Goal: Book appointment/travel/reservation

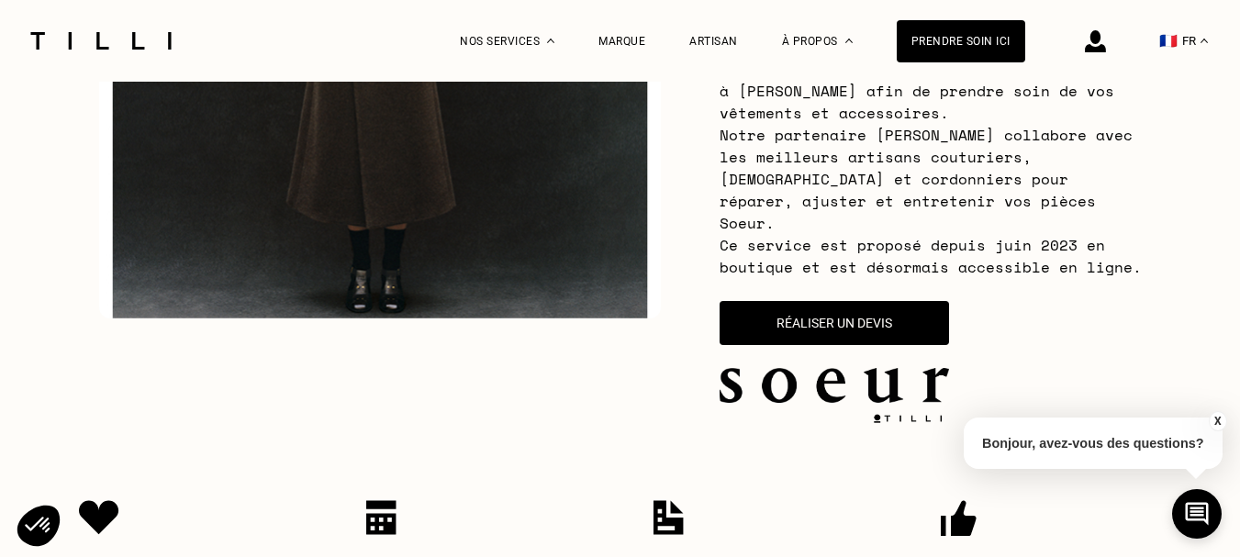
scroll to position [367, 0]
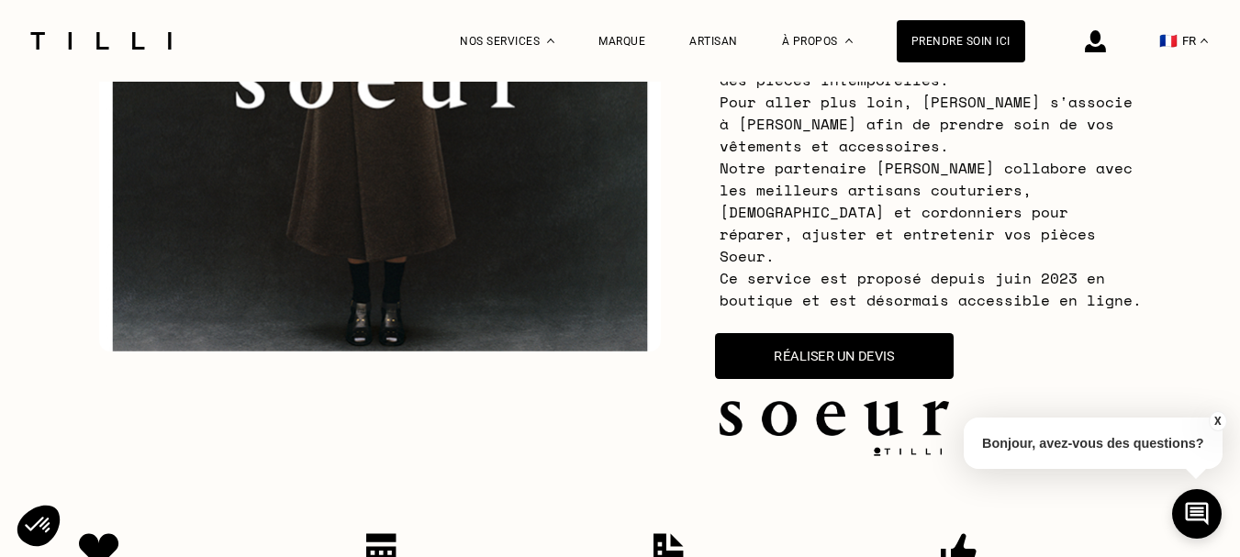
click at [838, 340] on button "Réaliser un devis" at bounding box center [834, 356] width 239 height 46
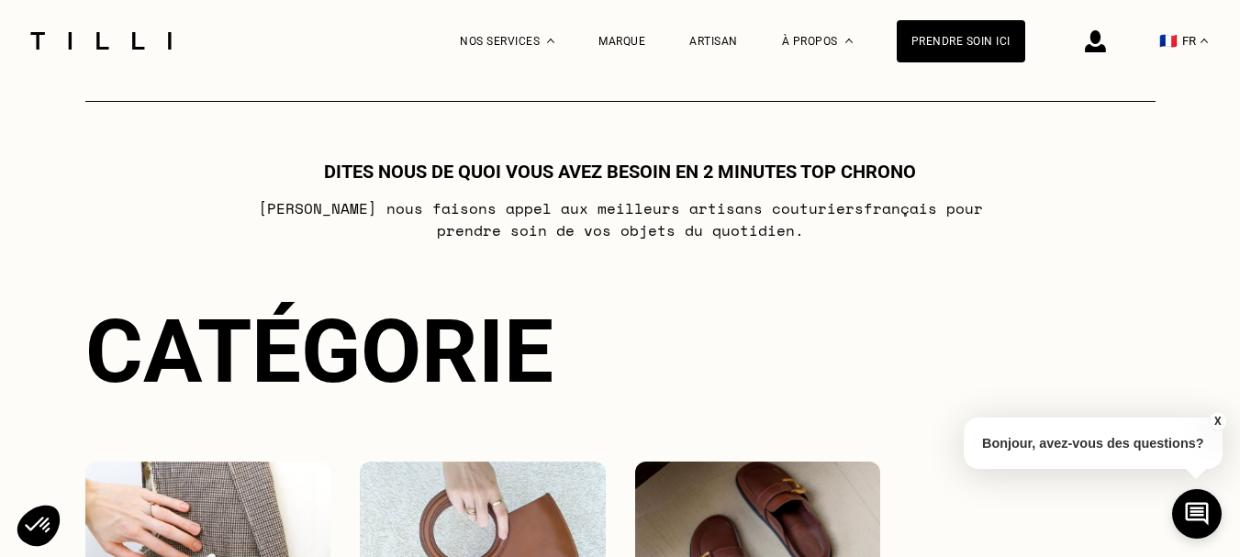
scroll to position [1081, 0]
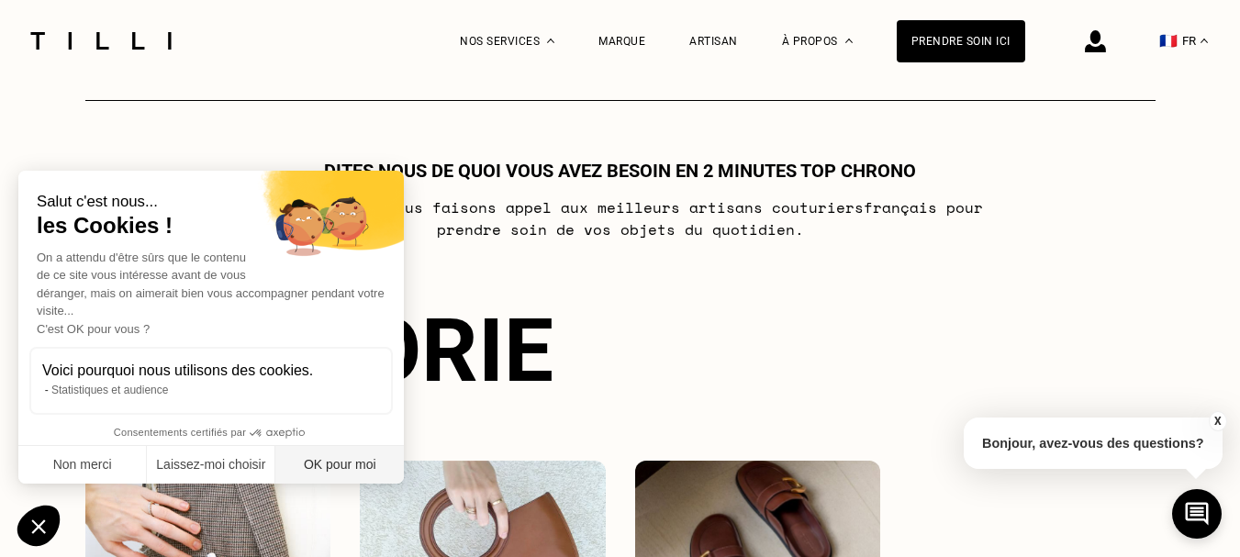
click at [339, 457] on button "OK pour moi" at bounding box center [339, 465] width 128 height 39
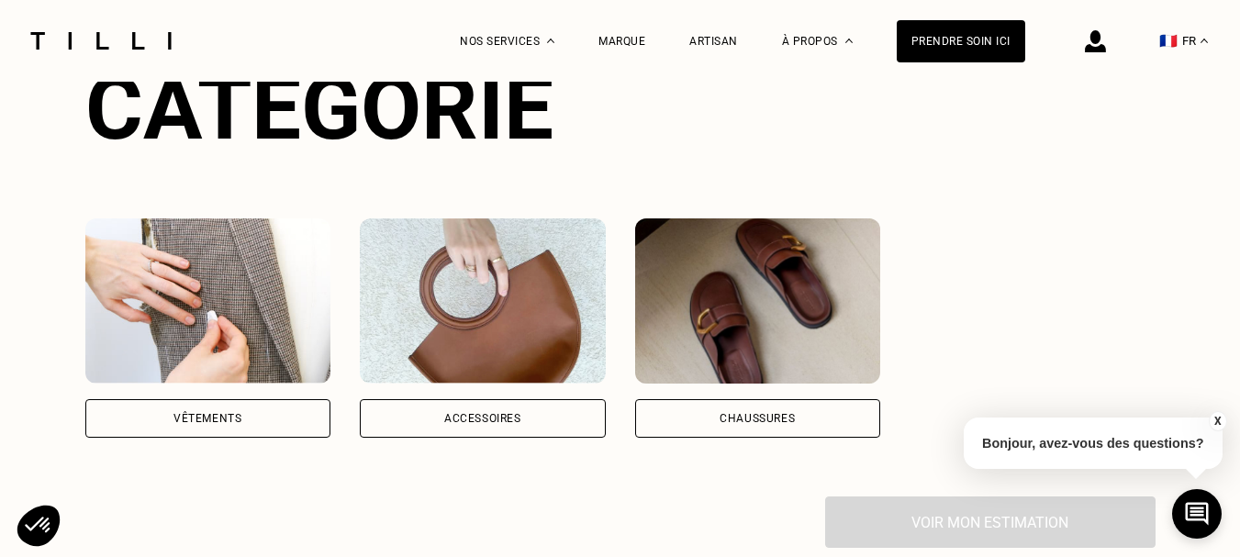
scroll to position [1356, 0]
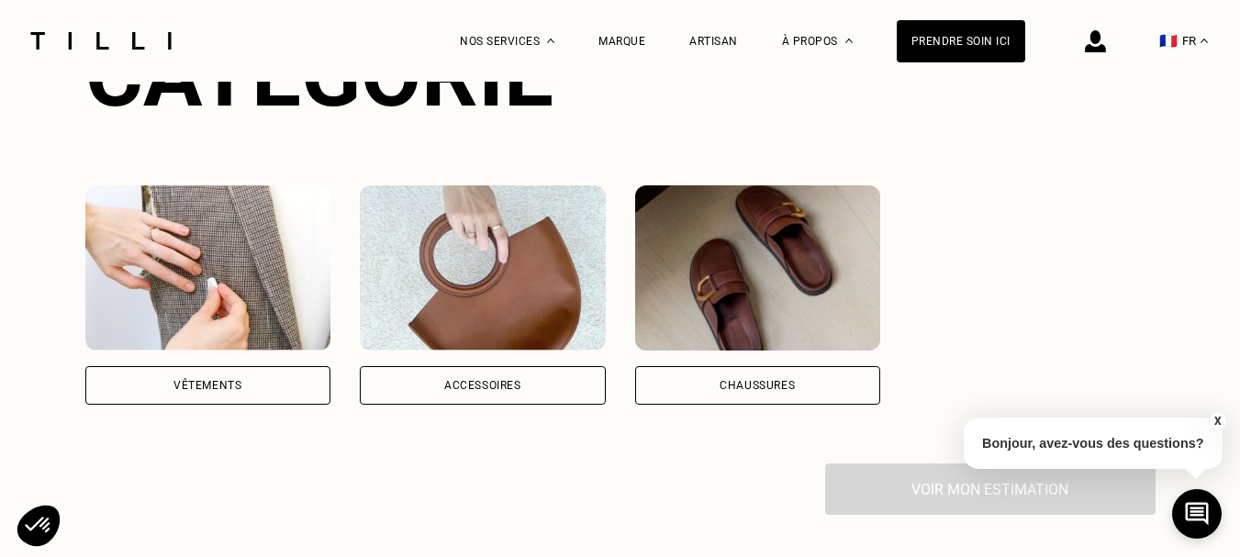
click at [199, 380] on div "Vêtements" at bounding box center [207, 385] width 68 height 11
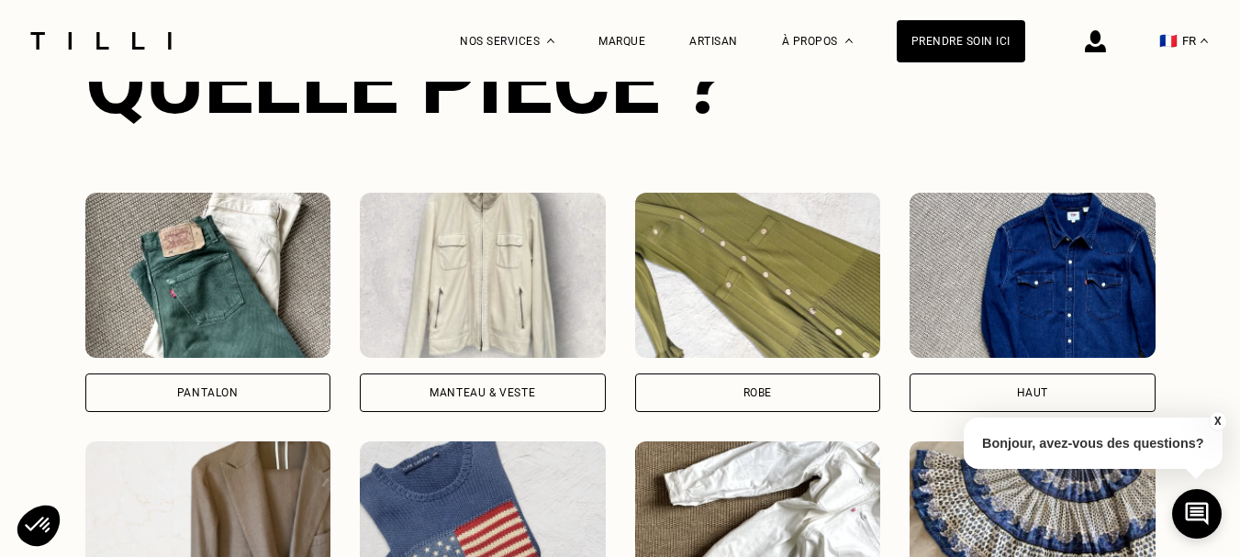
scroll to position [1874, 0]
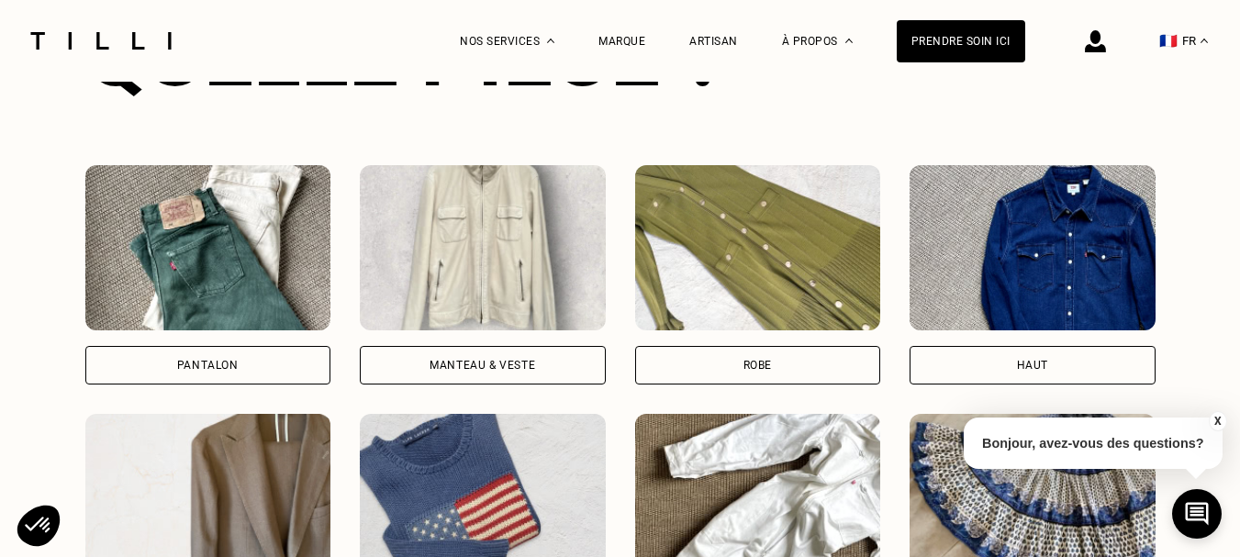
click at [473, 360] on div "Manteau & Veste" at bounding box center [482, 365] width 106 height 11
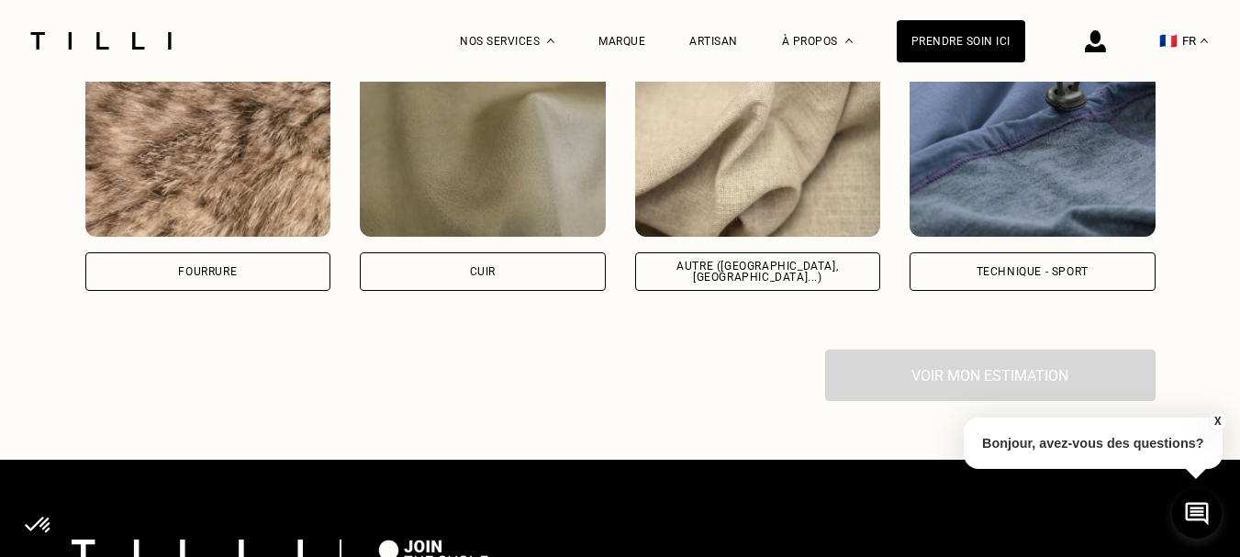
scroll to position [3240, 0]
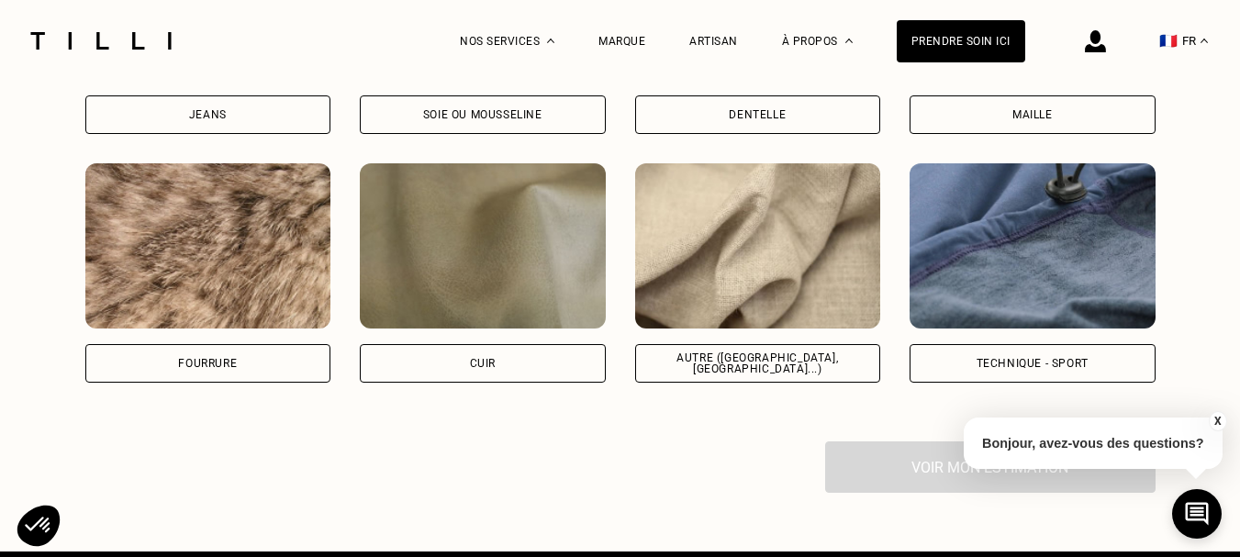
click at [751, 360] on div "Autre ([GEOGRAPHIC_DATA], [GEOGRAPHIC_DATA]...)" at bounding box center [758, 363] width 215 height 22
select select "FR"
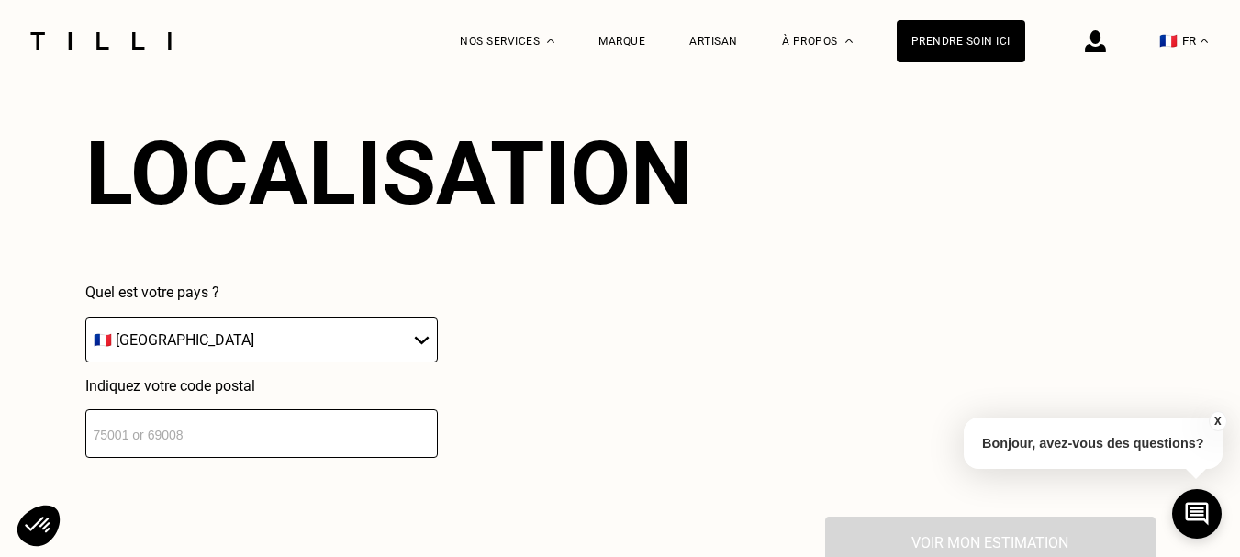
scroll to position [3650, 0]
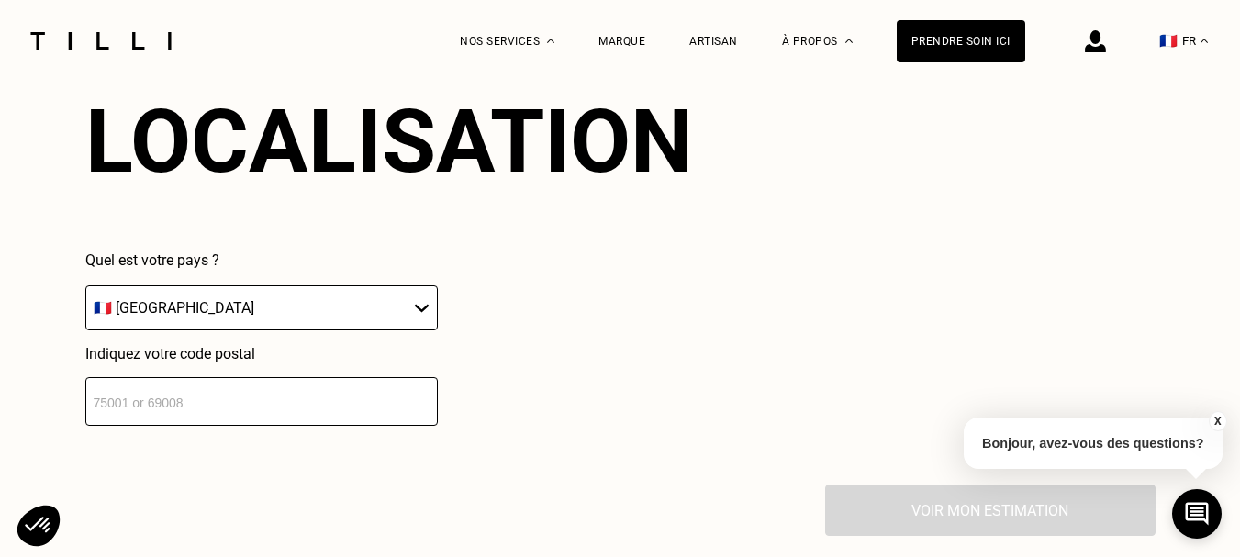
click at [222, 396] on input "number" at bounding box center [261, 401] width 352 height 49
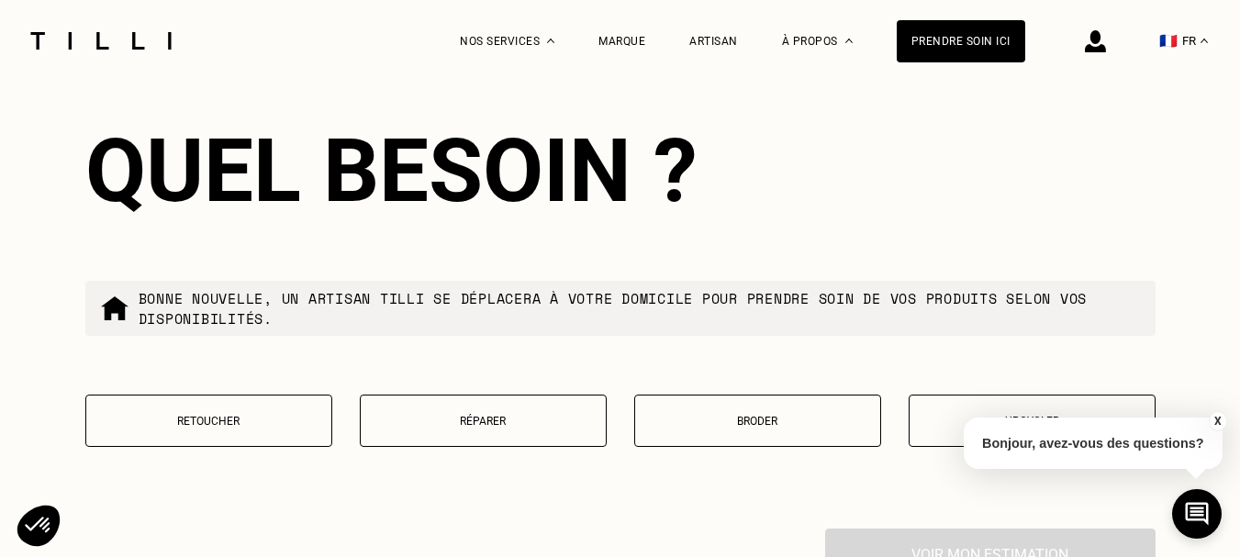
scroll to position [4106, 0]
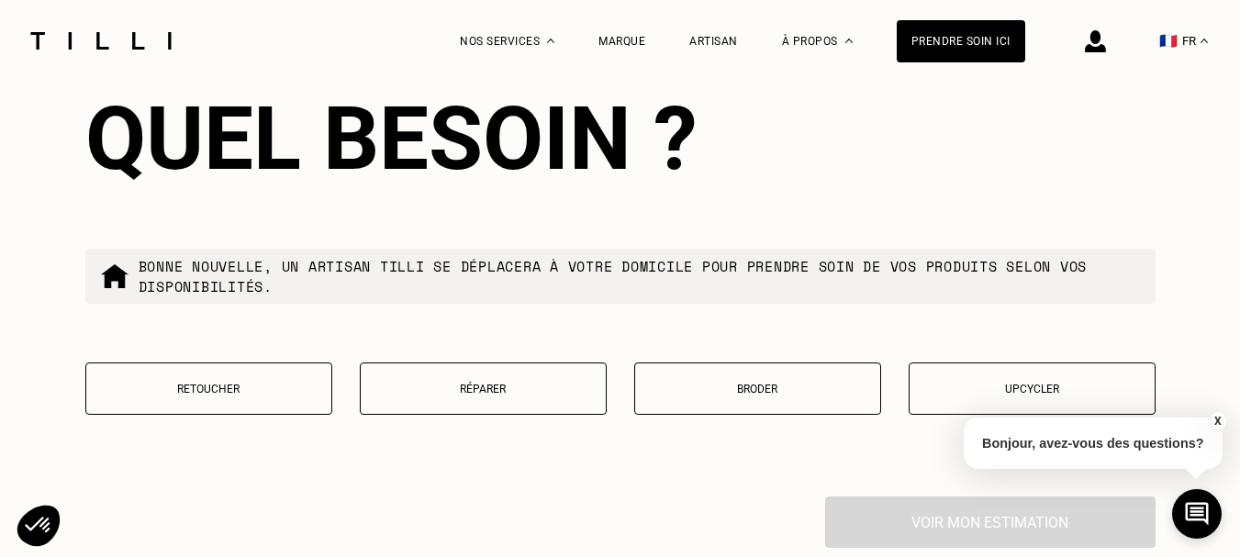
type input "59260"
click at [199, 388] on p "Retoucher" at bounding box center [208, 389] width 227 height 13
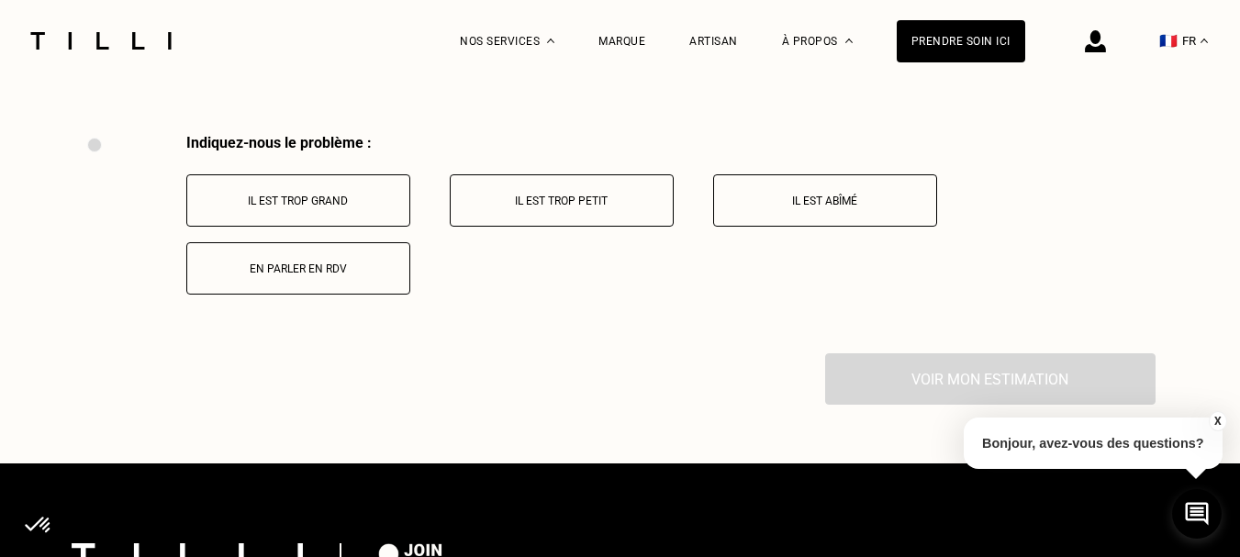
scroll to position [4485, 0]
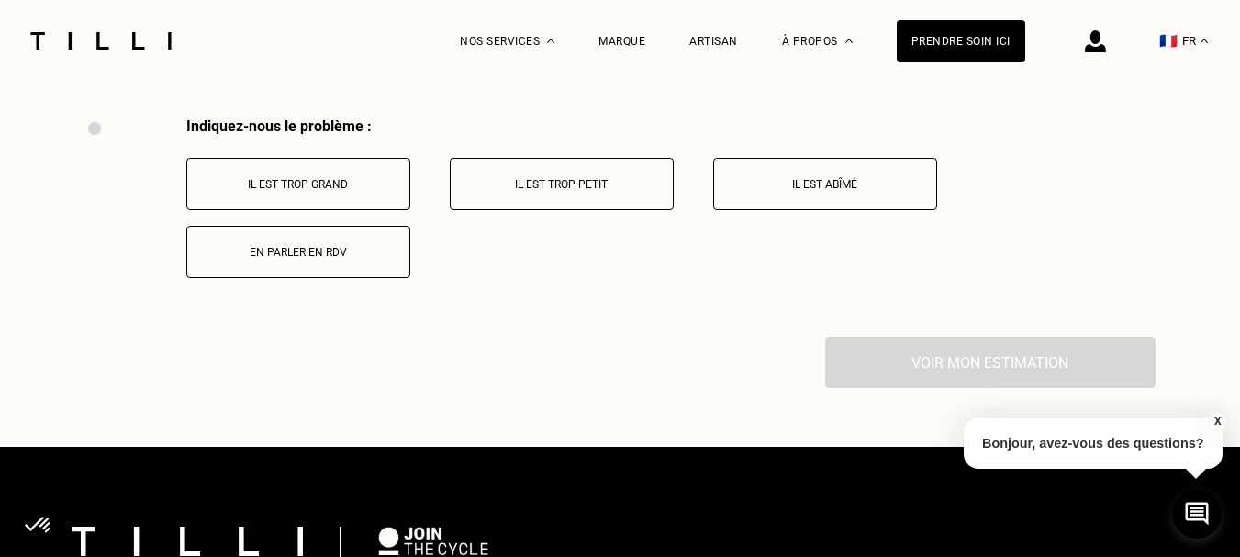
click at [279, 178] on p "Il est trop grand" at bounding box center [298, 184] width 204 height 13
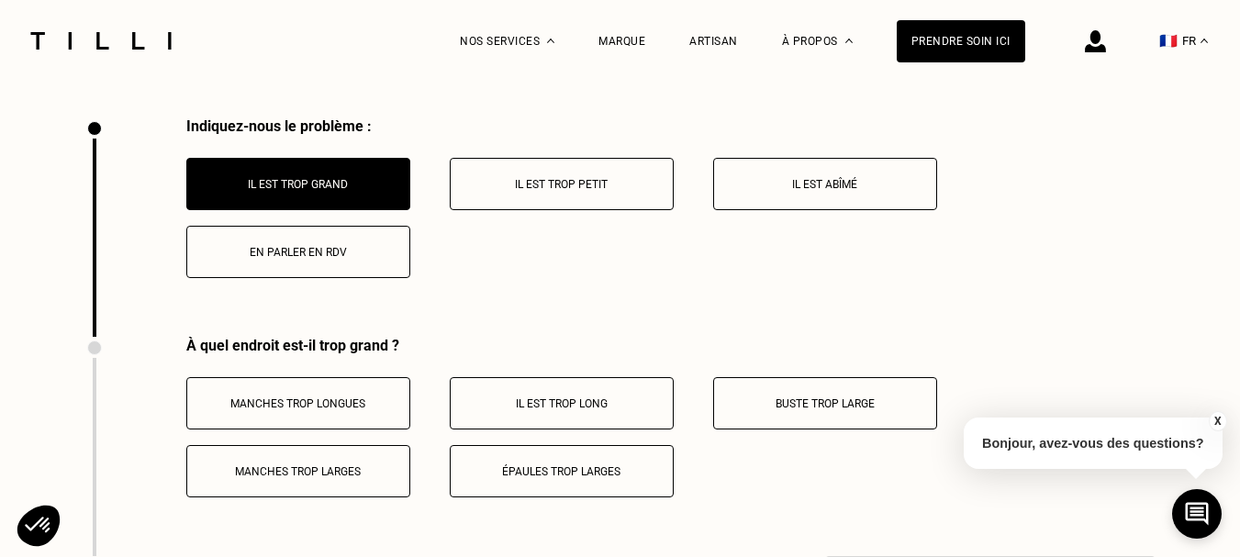
scroll to position [4704, 0]
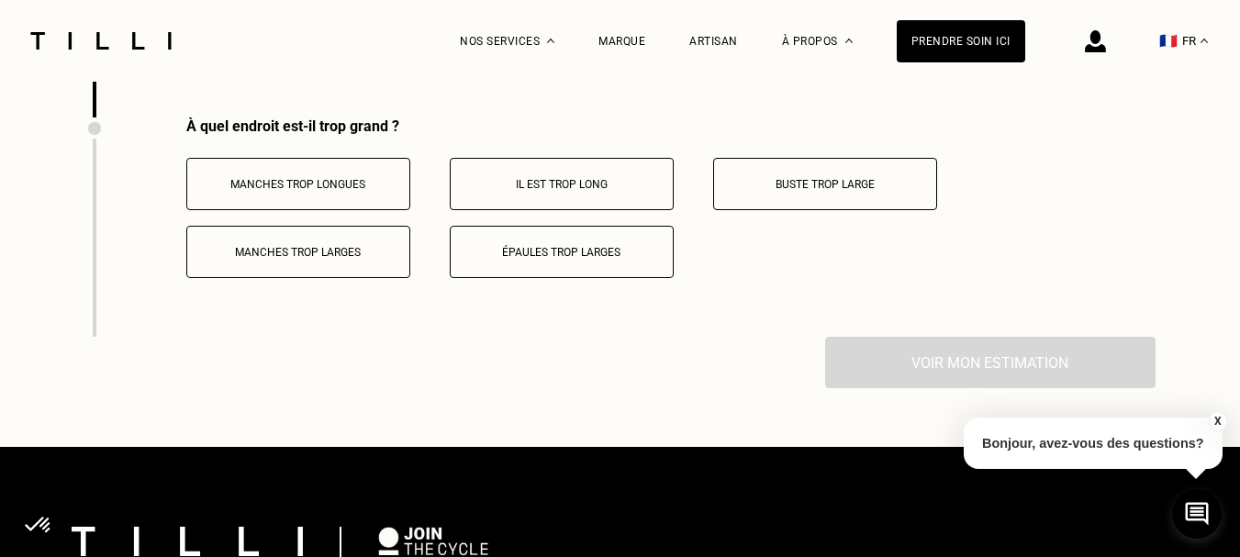
click at [553, 246] on p "Épaules trop larges" at bounding box center [562, 252] width 204 height 13
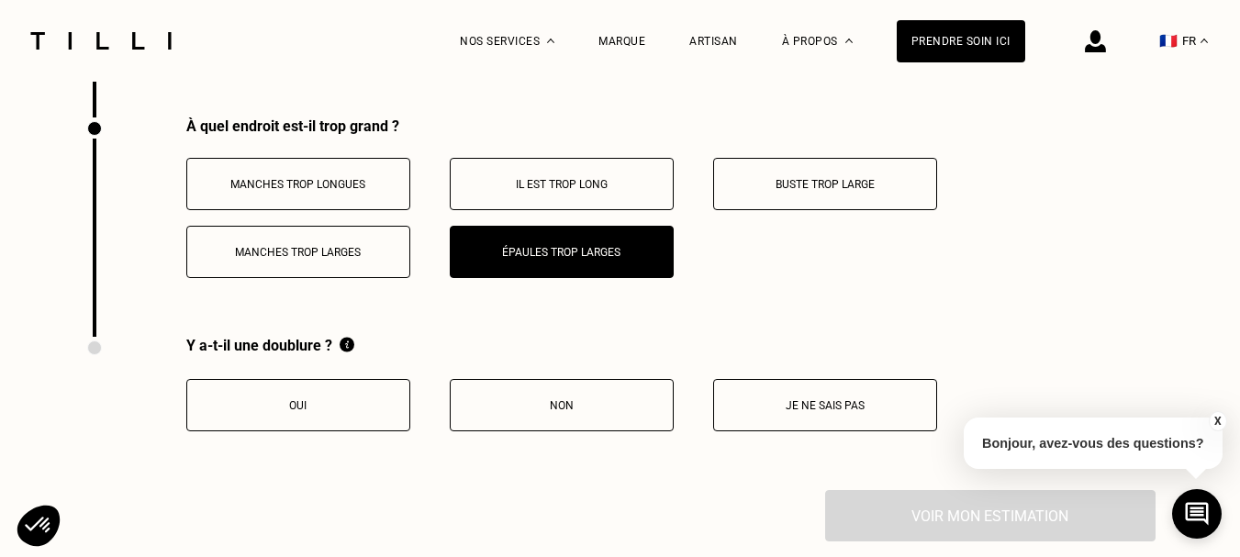
click at [297, 400] on p "Oui" at bounding box center [298, 405] width 204 height 13
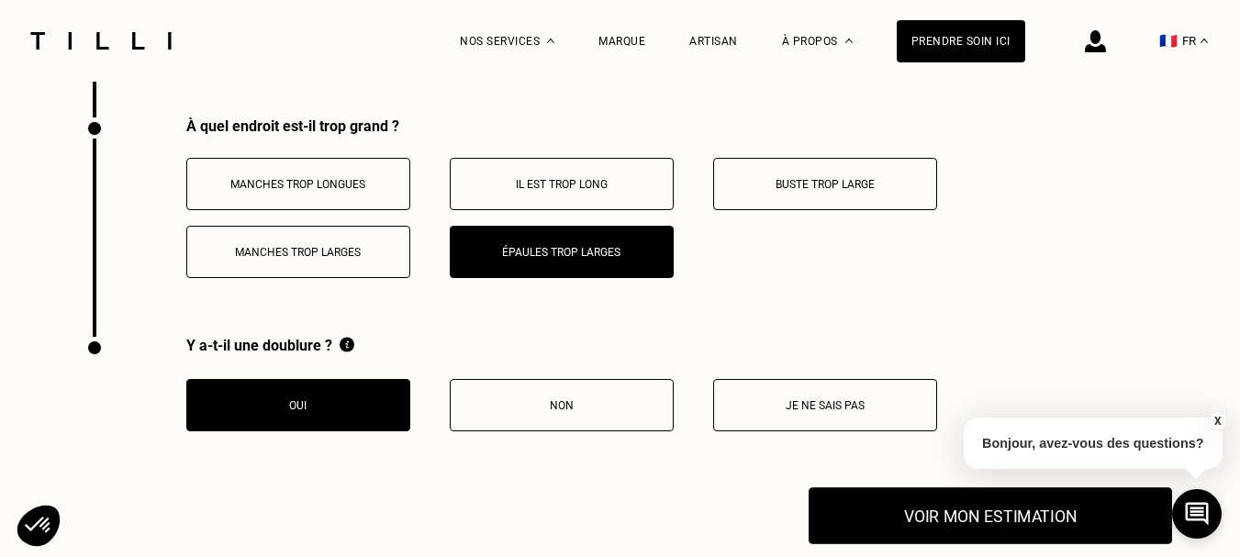
click at [998, 519] on button "Voir mon estimation" at bounding box center [989, 516] width 363 height 57
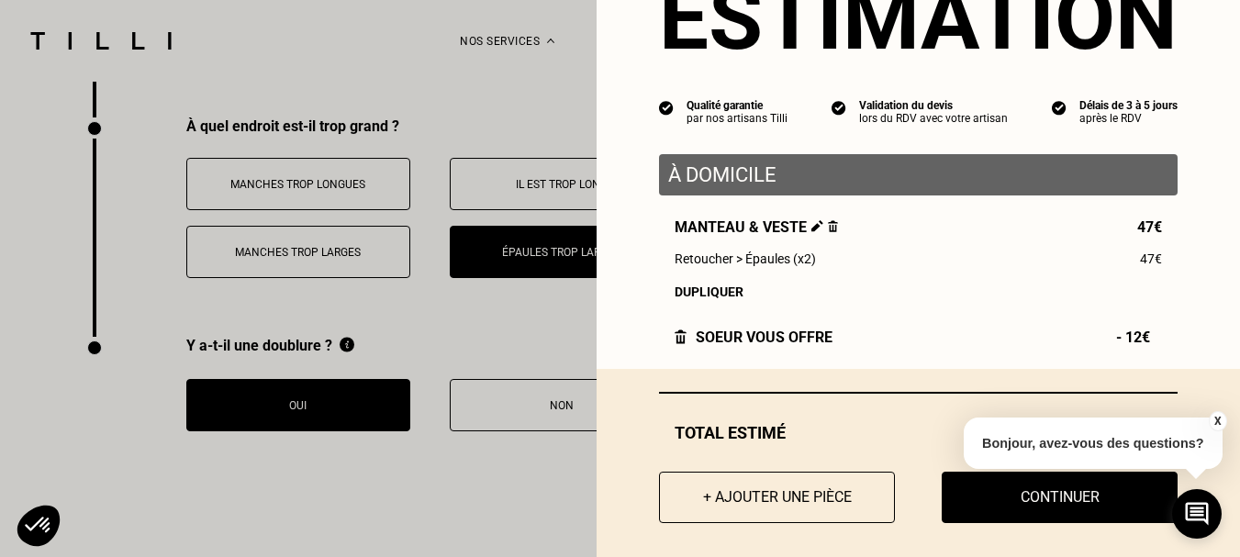
scroll to position [111, 0]
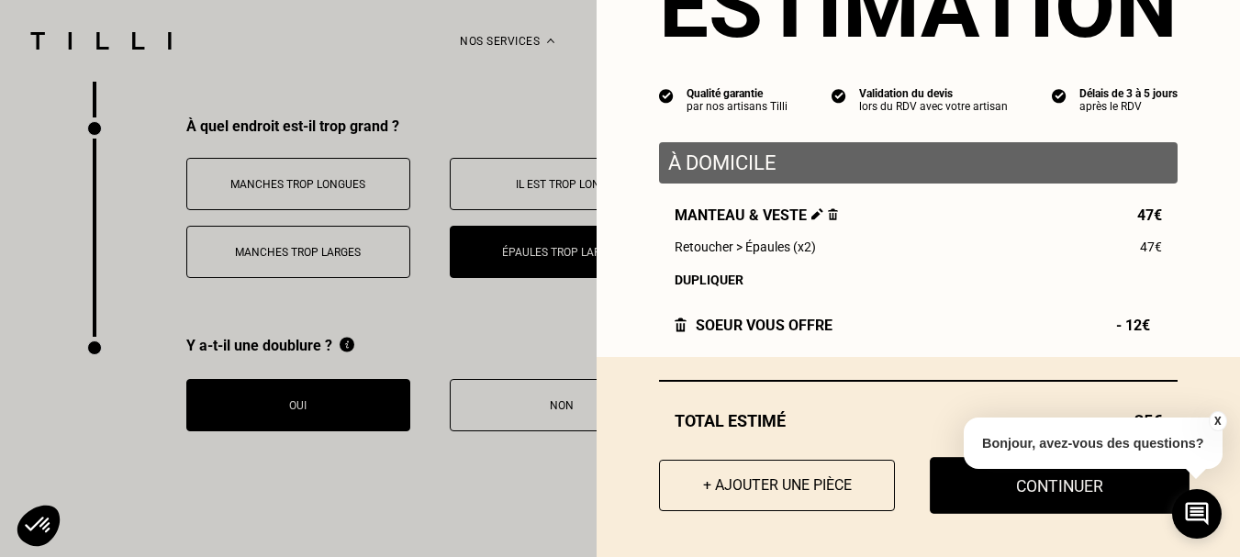
click at [1041, 486] on button "Continuer" at bounding box center [1059, 485] width 260 height 57
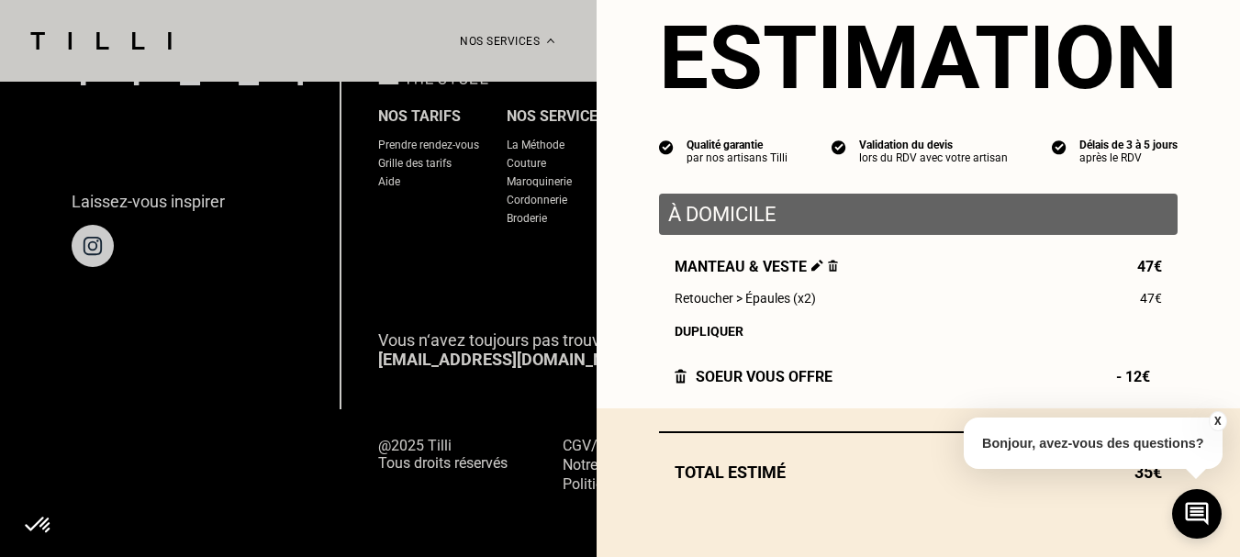
scroll to position [60, 0]
select select "FR"
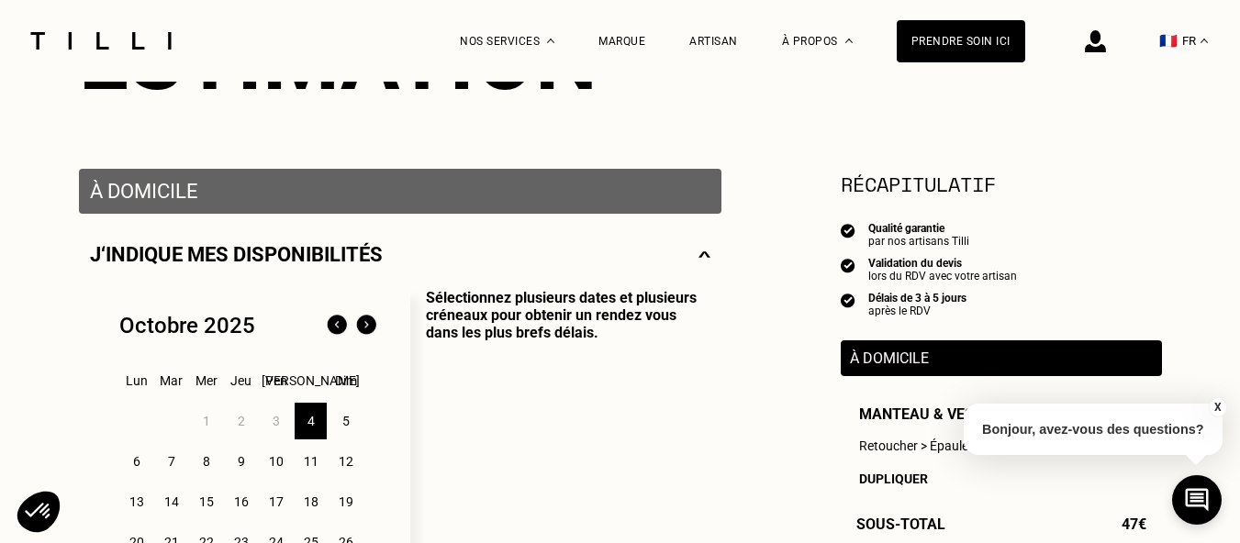
scroll to position [367, 0]
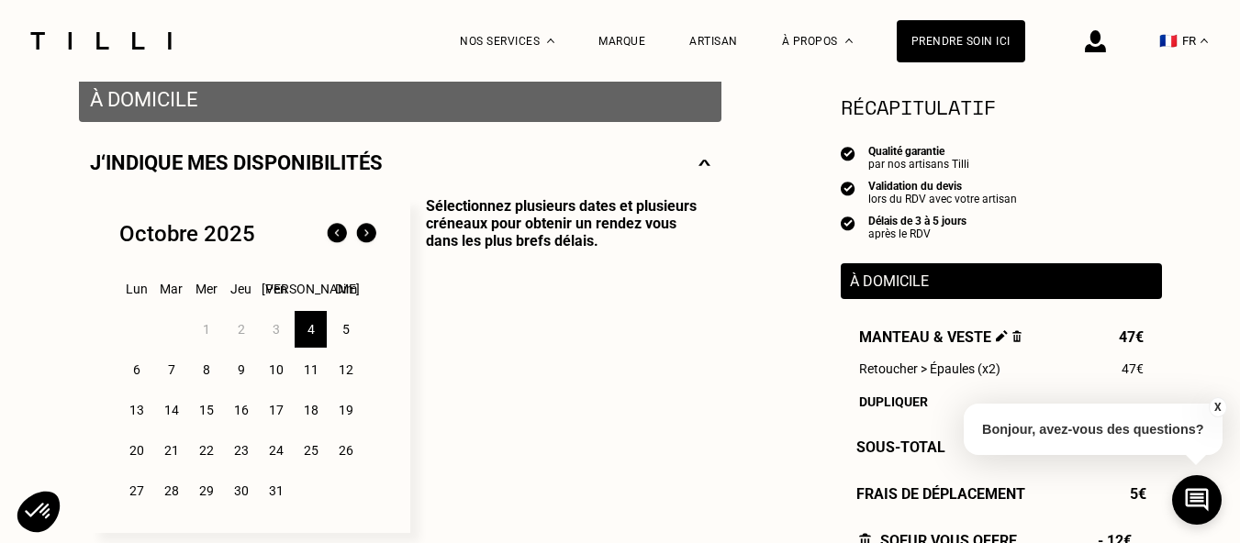
click at [309, 379] on div "11" at bounding box center [311, 369] width 32 height 37
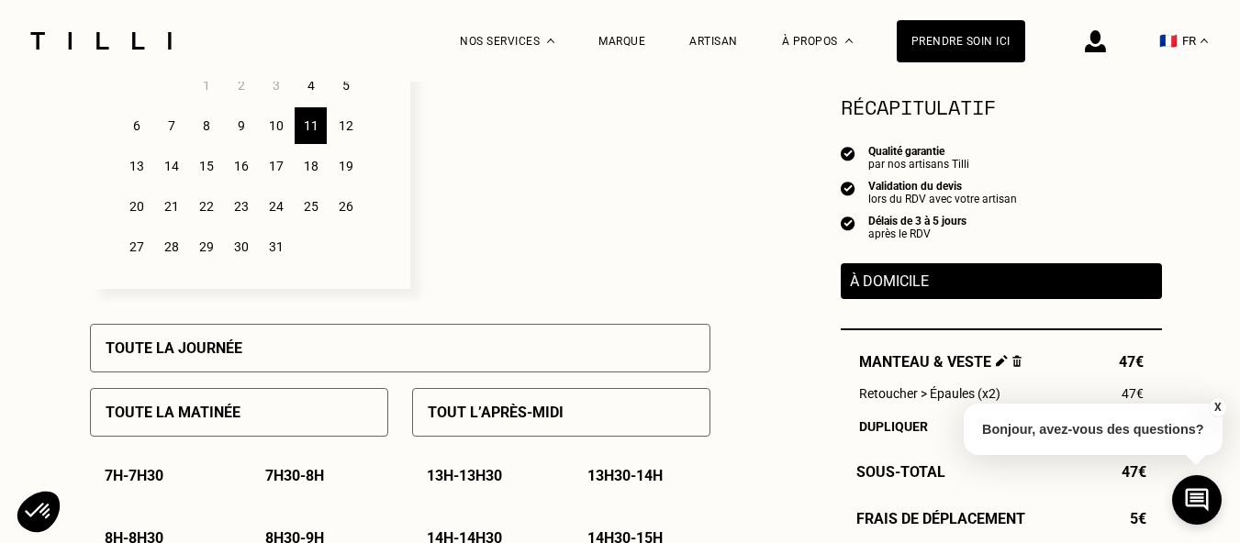
scroll to position [642, 0]
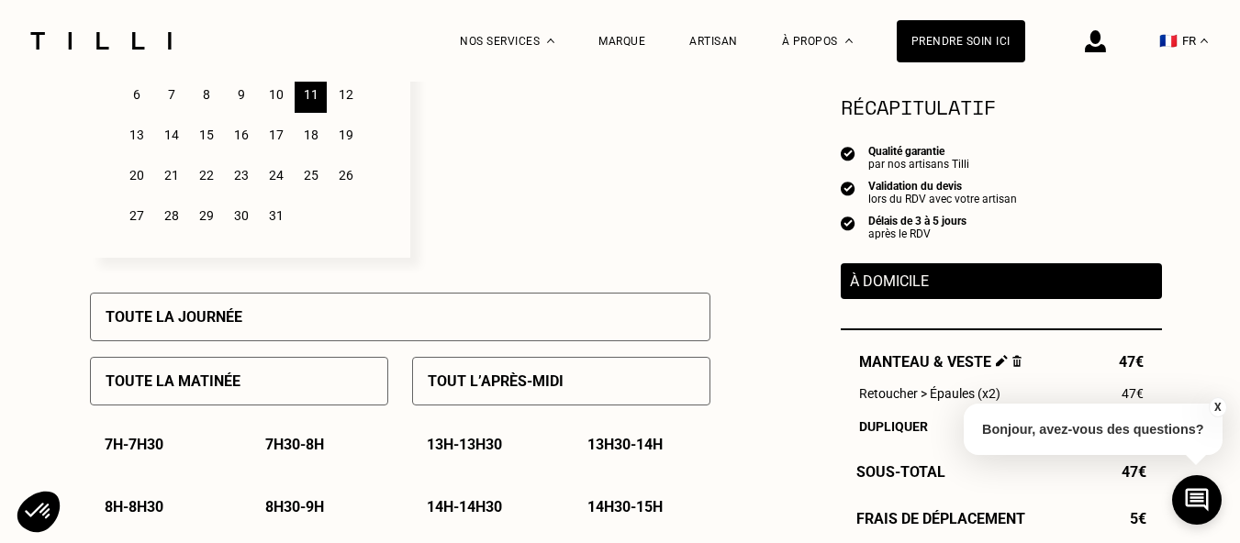
click at [205, 384] on p "Toute la matinée" at bounding box center [173, 381] width 135 height 17
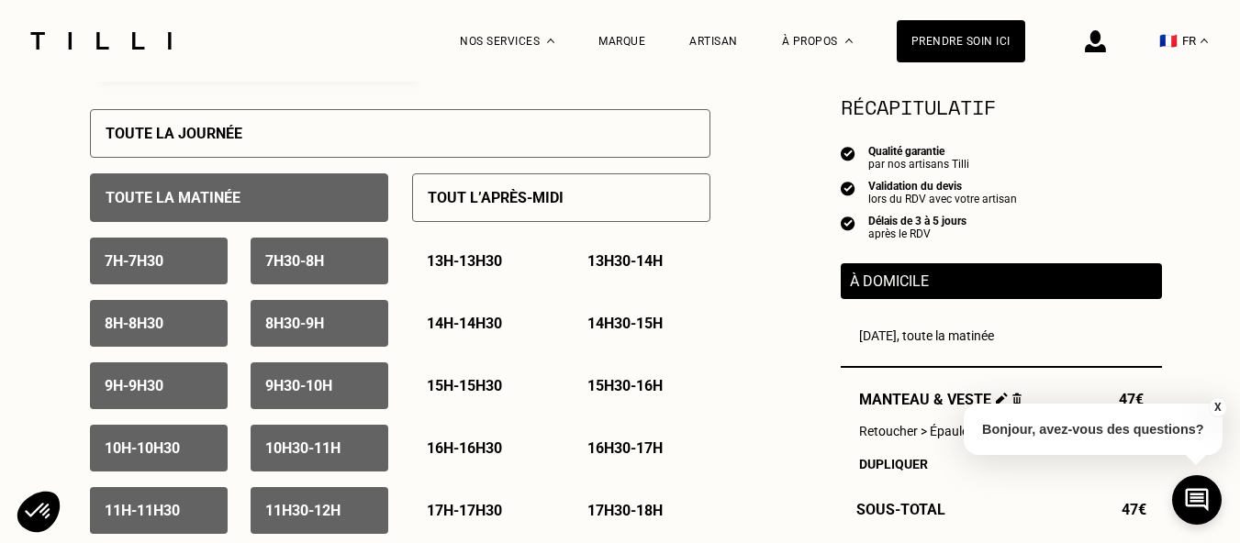
scroll to position [917, 0]
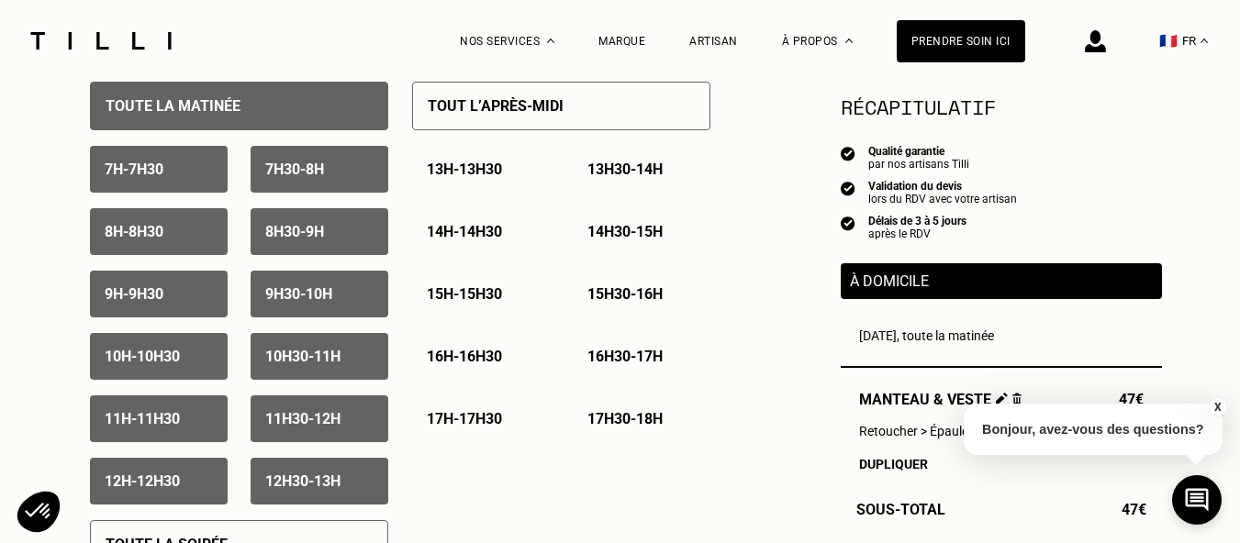
click at [310, 364] on p "10h30 - 11h" at bounding box center [302, 356] width 75 height 17
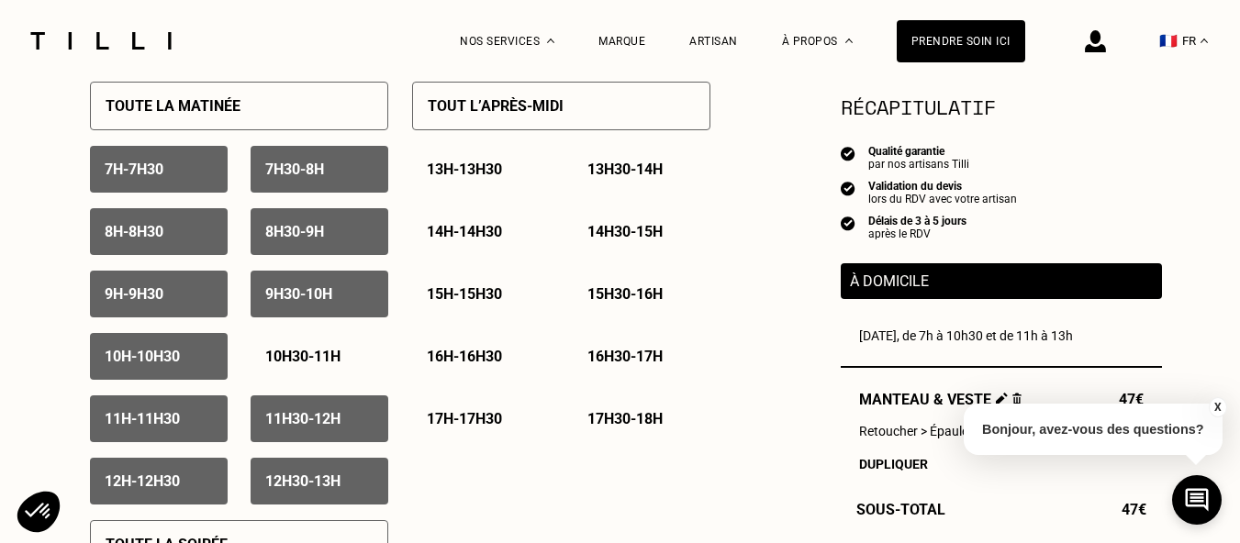
click at [305, 427] on p "11h30 - 12h" at bounding box center [302, 418] width 75 height 17
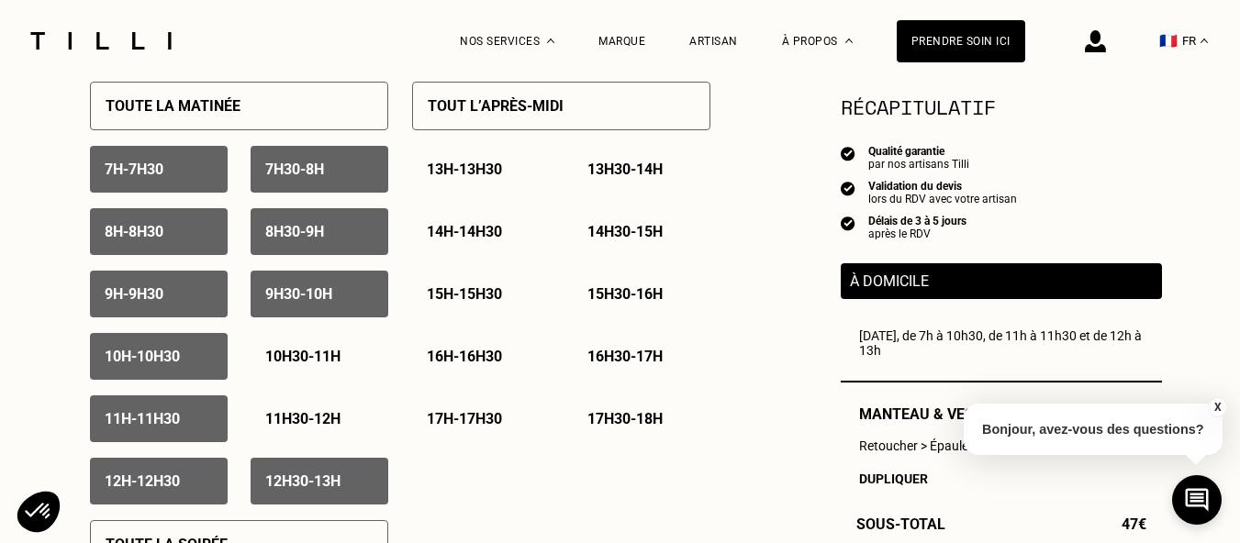
click at [298, 489] on p "12h30 - 13h" at bounding box center [302, 481] width 75 height 17
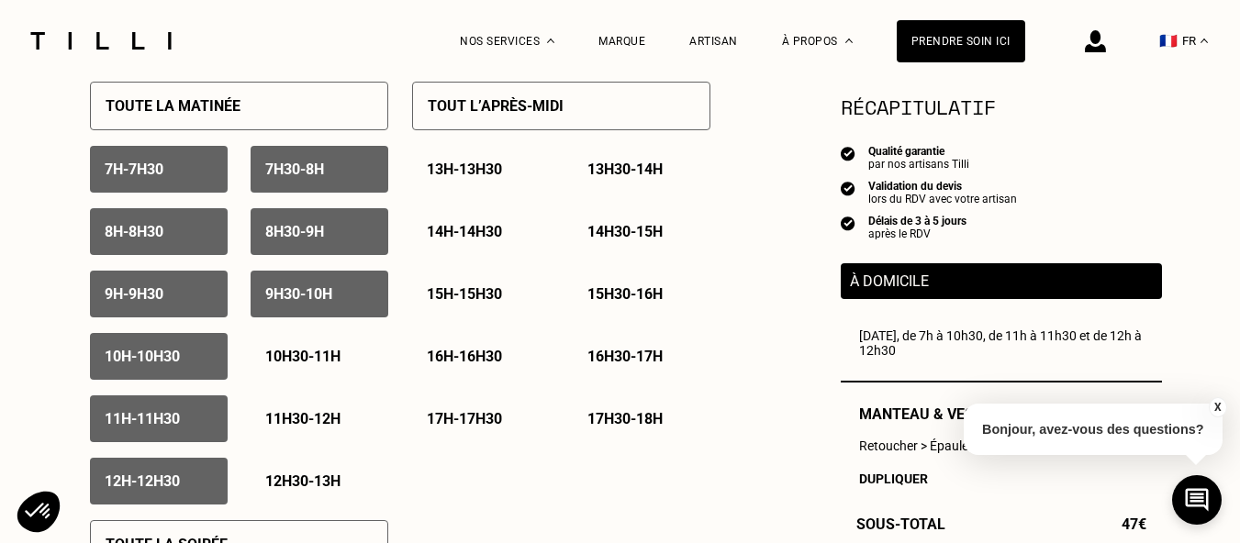
click at [516, 114] on p "Tout l’après-midi" at bounding box center [496, 105] width 136 height 17
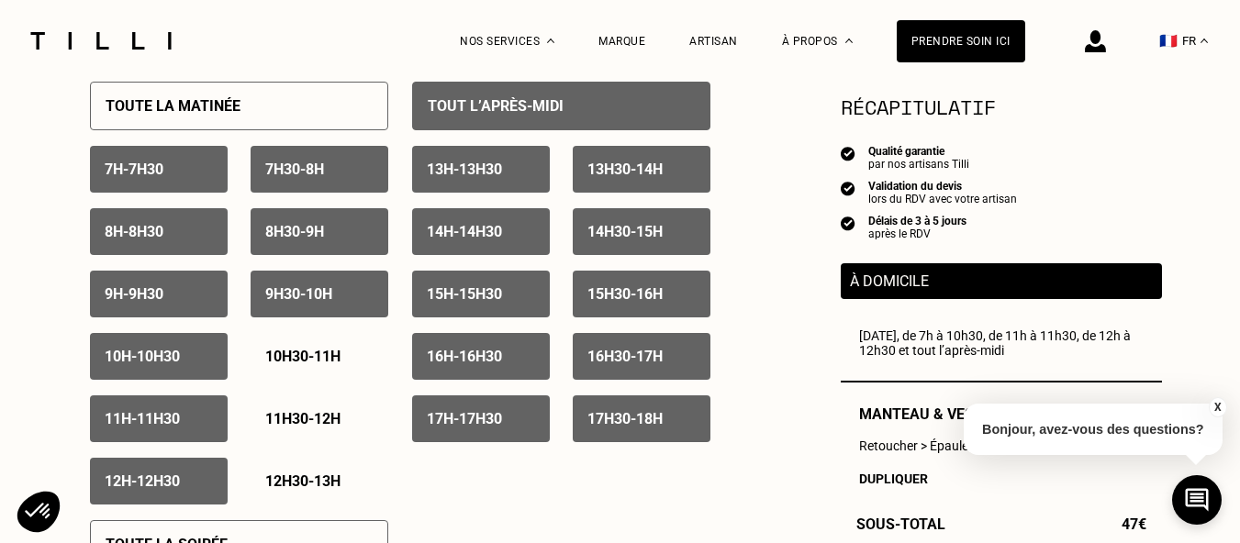
click at [296, 365] on p "10h30 - 11h" at bounding box center [302, 356] width 75 height 17
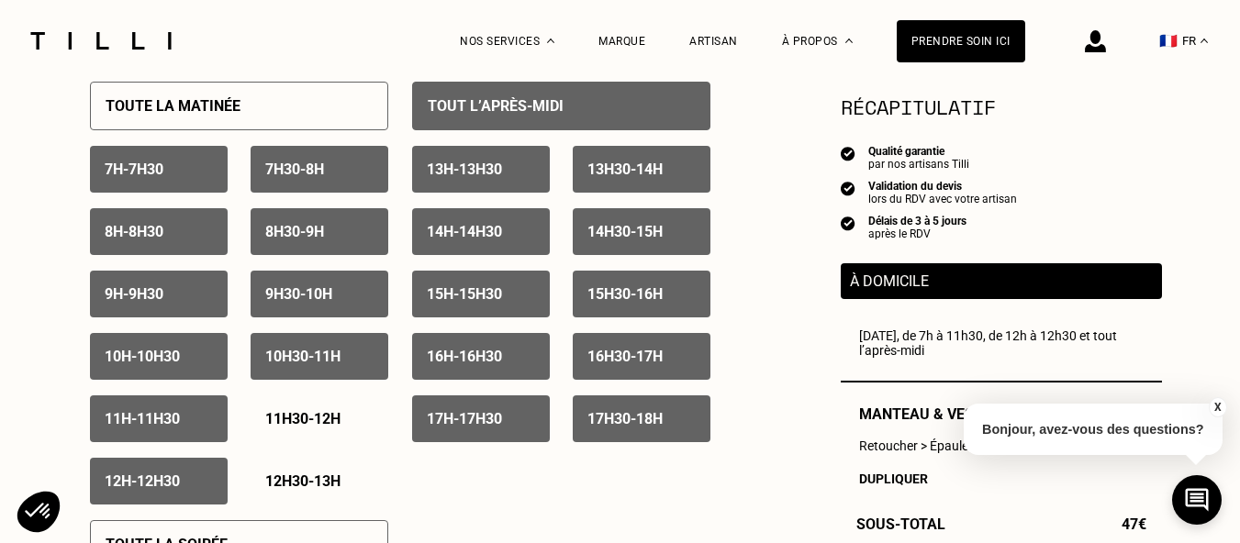
click at [302, 361] on p "10h30 - 11h" at bounding box center [302, 356] width 75 height 17
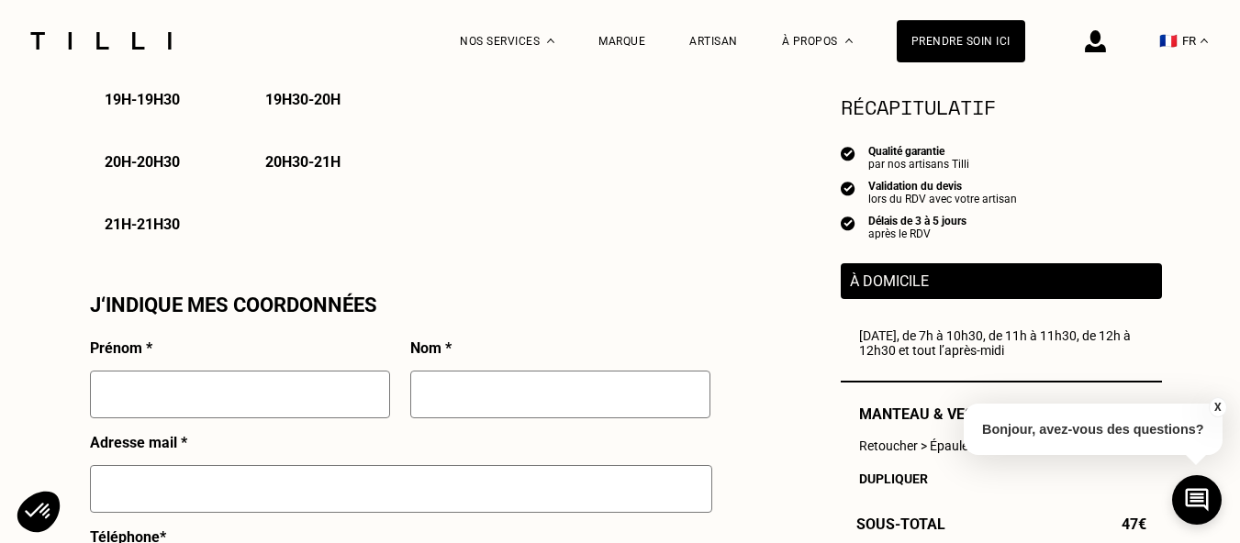
scroll to position [1560, 0]
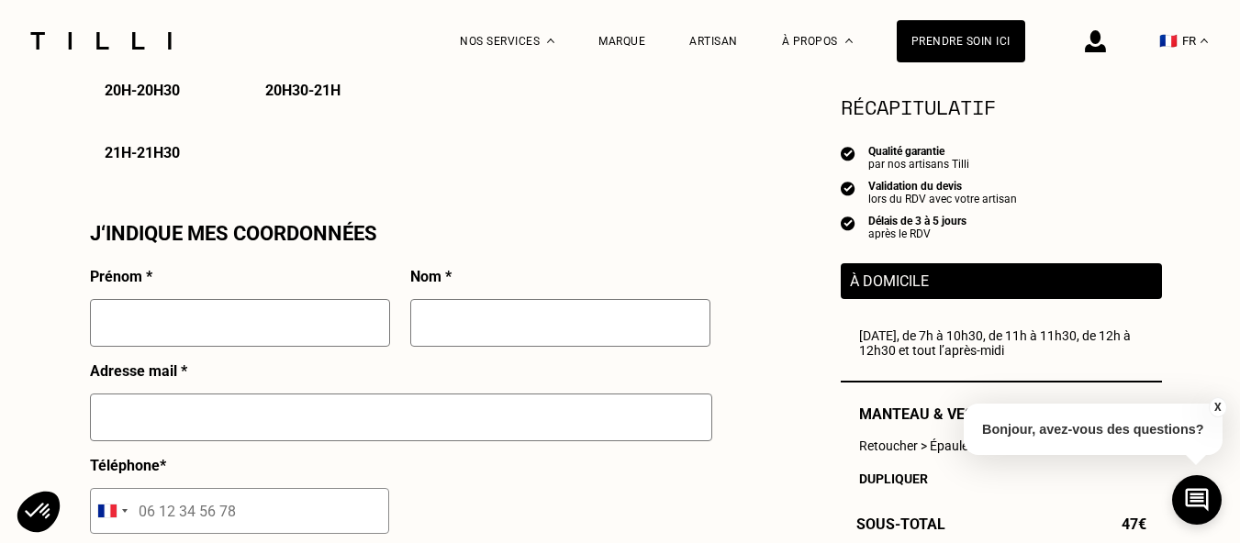
click at [151, 339] on input "text" at bounding box center [240, 323] width 300 height 48
type input "[PERSON_NAME]"
type input "LE FUR"
type input "[EMAIL_ADDRESS][DOMAIN_NAME]"
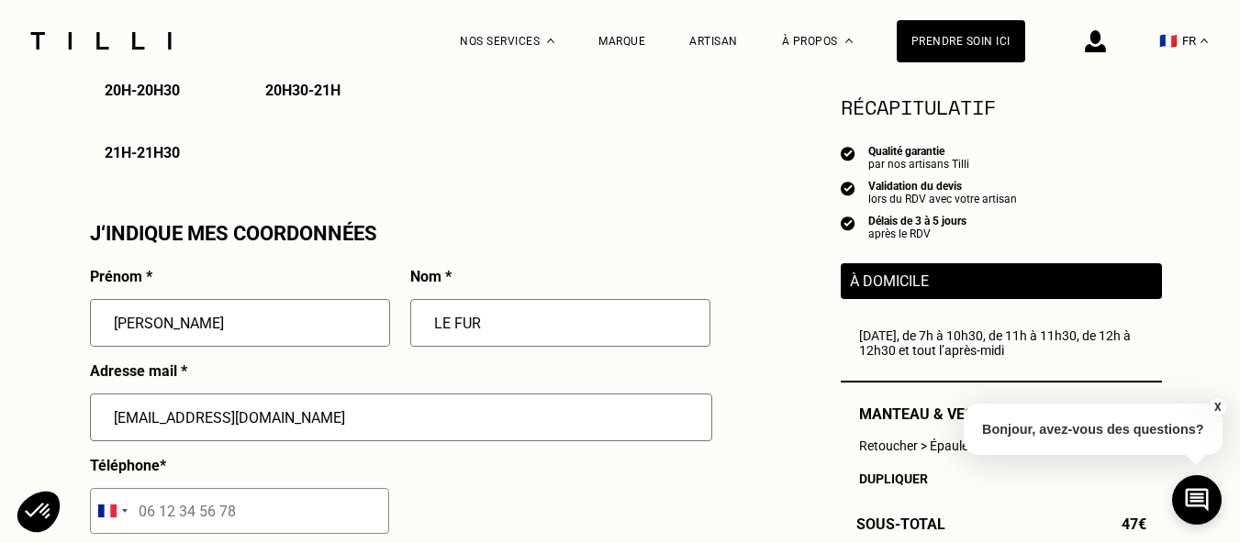
type input "06 73 71 52 74"
type input "[STREET_ADDRESS]"
type input "Hellemmes-[GEOGRAPHIC_DATA]"
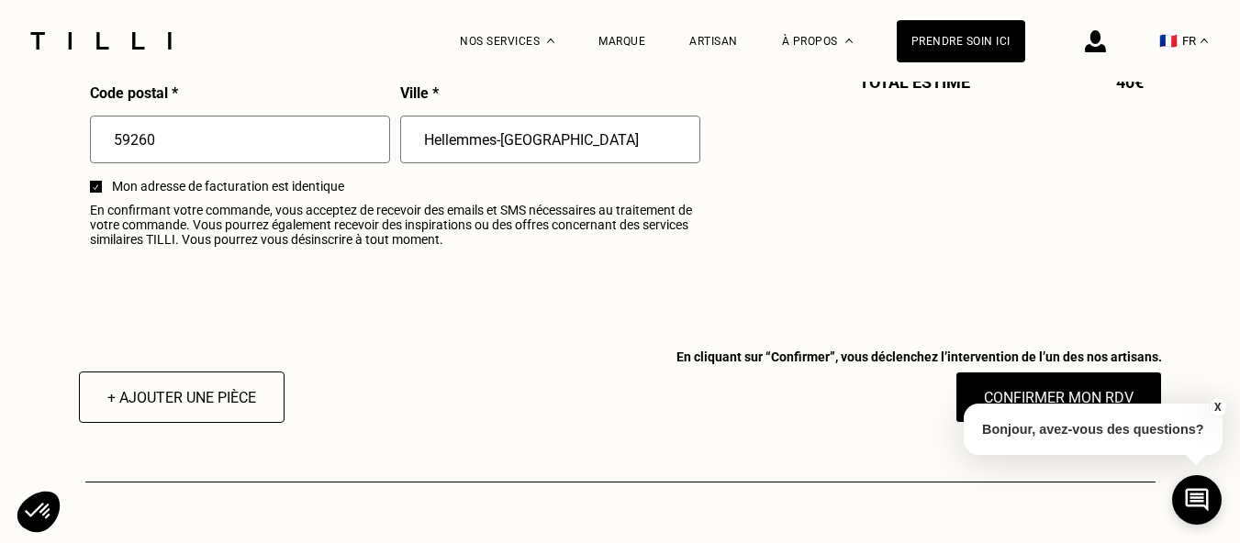
scroll to position [2385, 0]
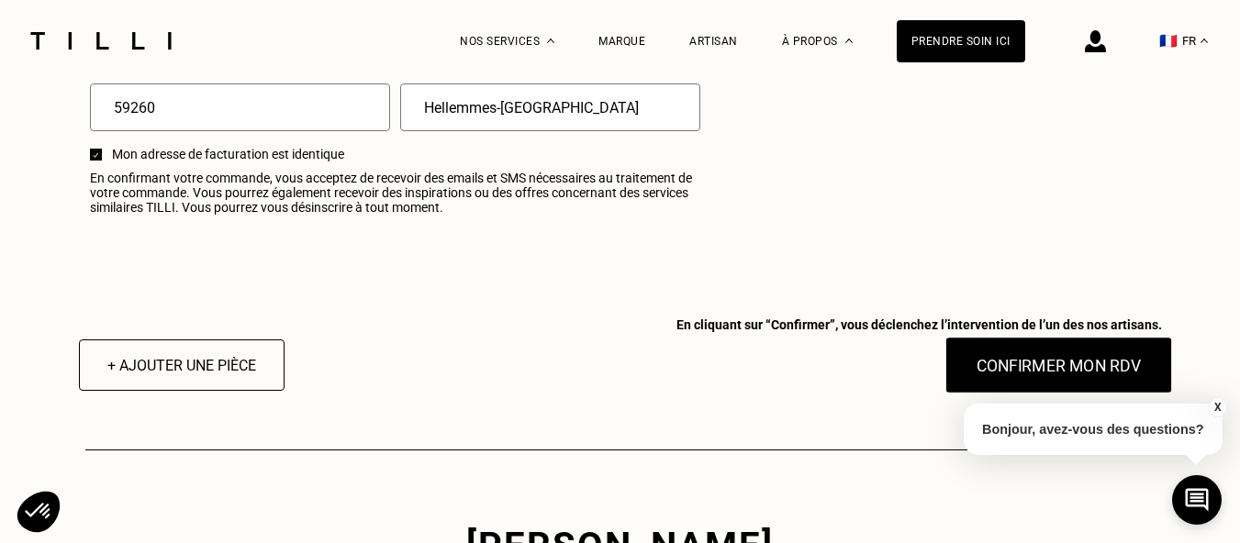
click at [1056, 378] on button "Confirmer mon RDV" at bounding box center [1058, 365] width 228 height 57
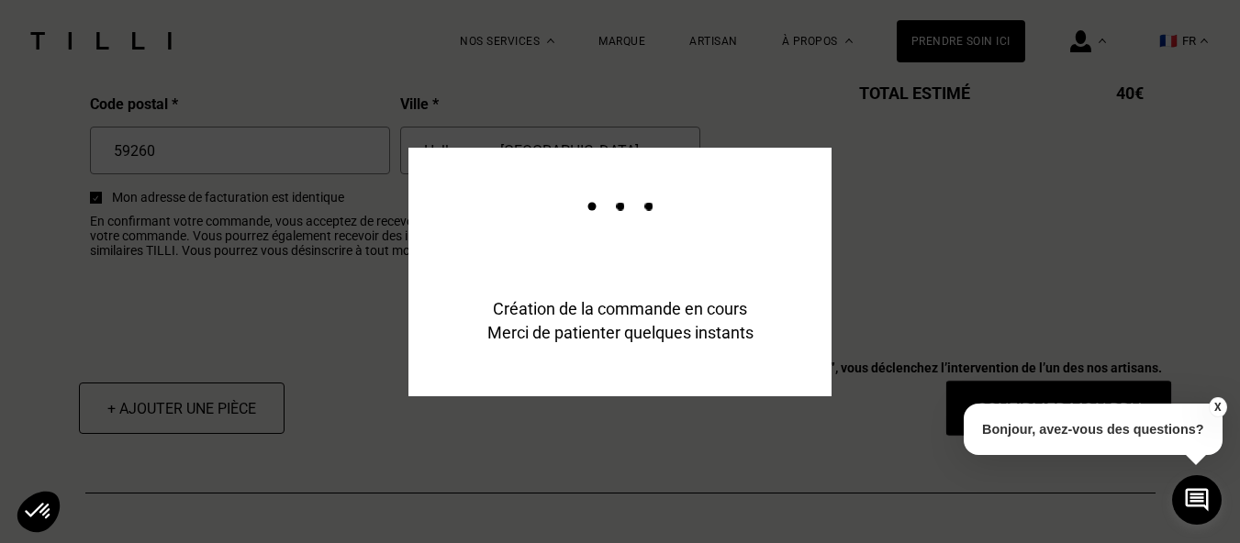
scroll to position [2430, 0]
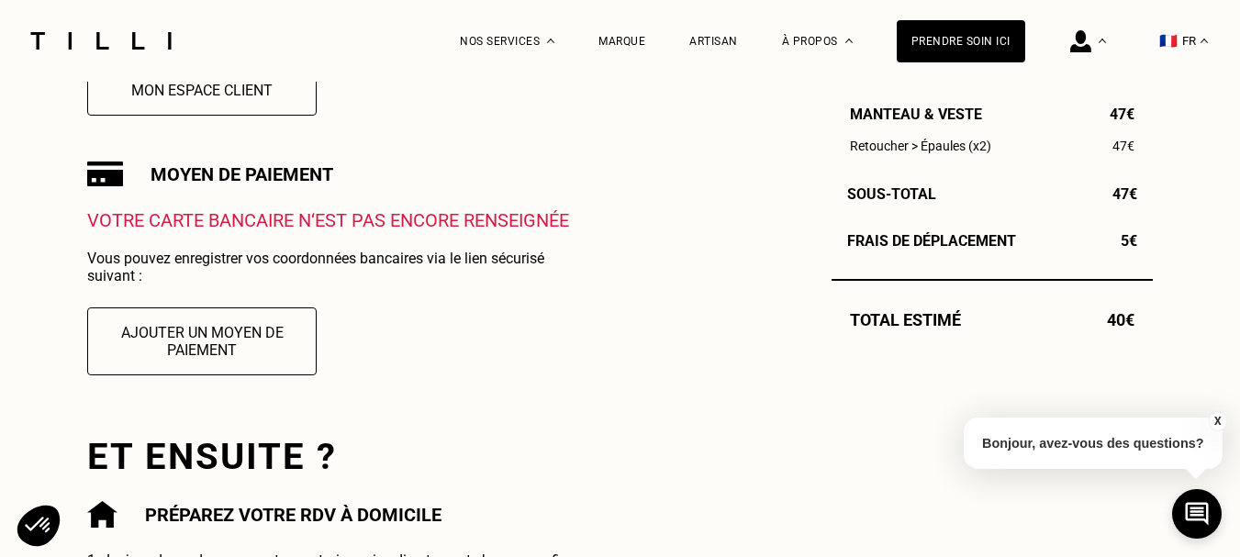
scroll to position [550, 0]
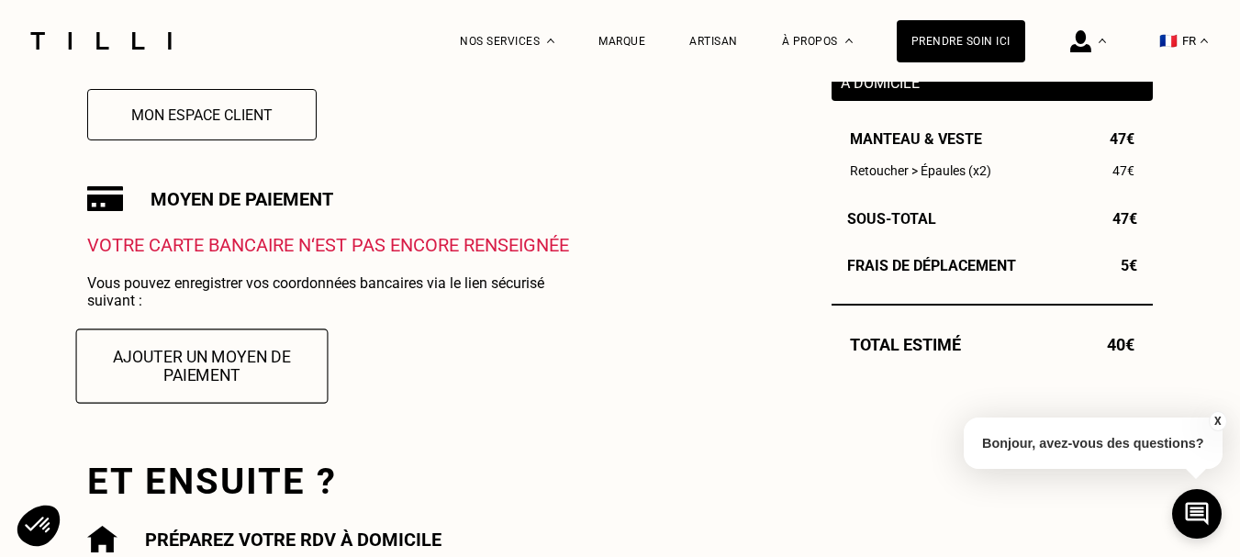
click at [189, 367] on button "Ajouter un moyen de paiement" at bounding box center [202, 365] width 252 height 74
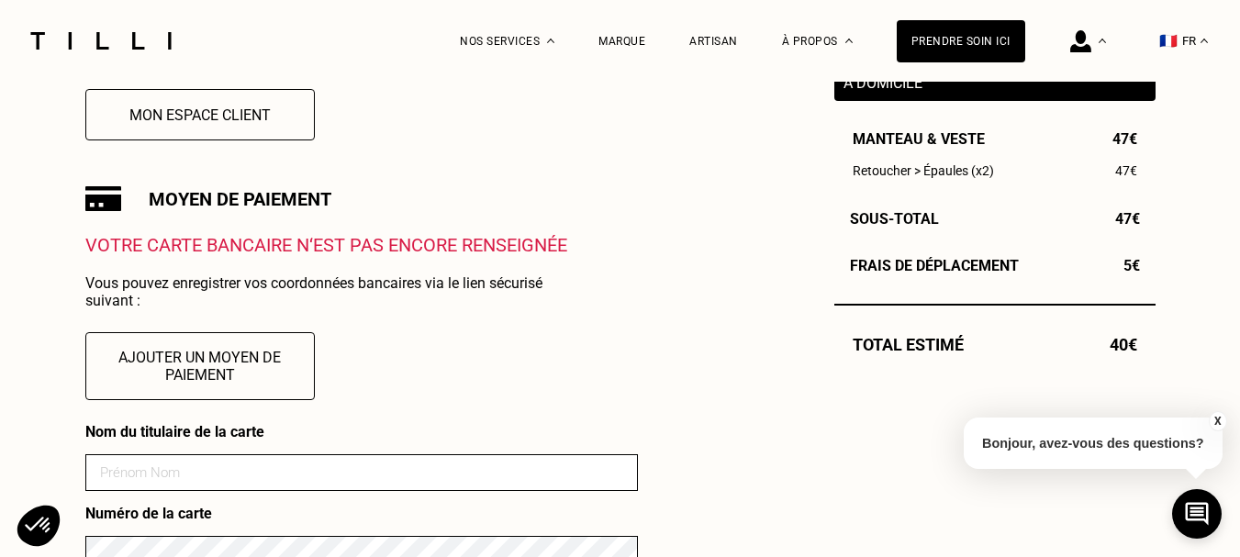
click at [117, 480] on input at bounding box center [361, 472] width 552 height 37
type input "h"
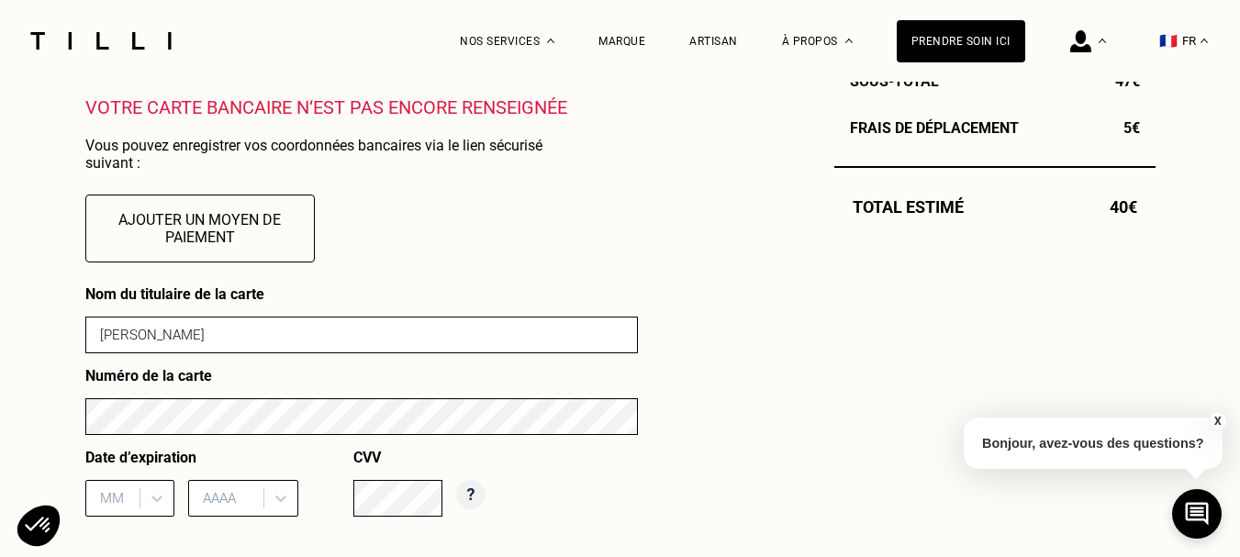
scroll to position [734, 0]
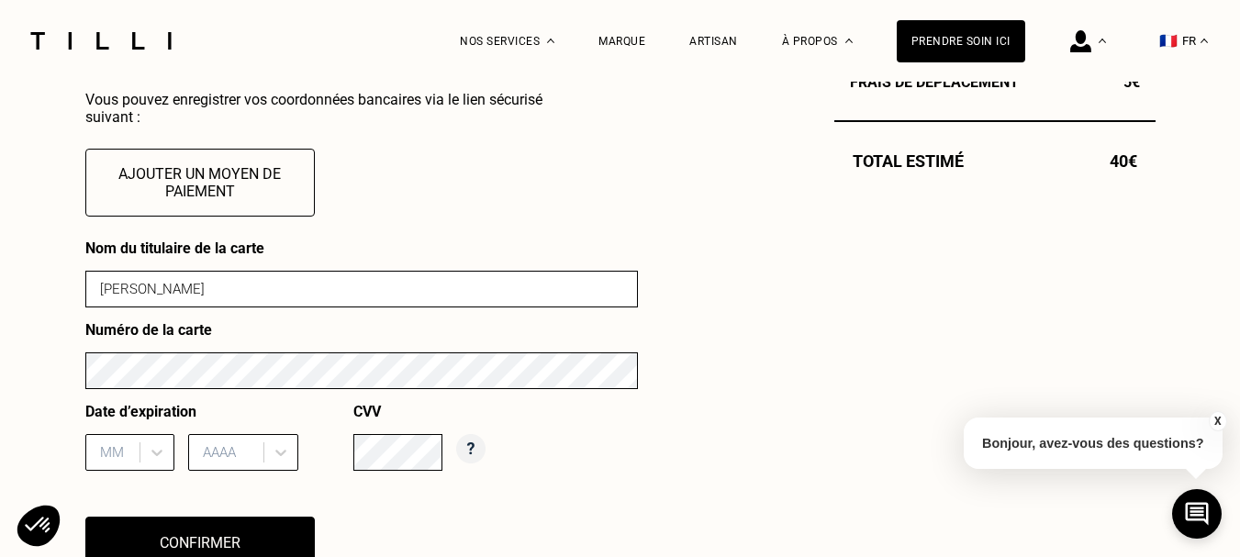
type input "[PERSON_NAME]"
click at [123, 451] on div "12 results available. Use Up and Down to choose options, press Enter to select …" at bounding box center [129, 452] width 89 height 37
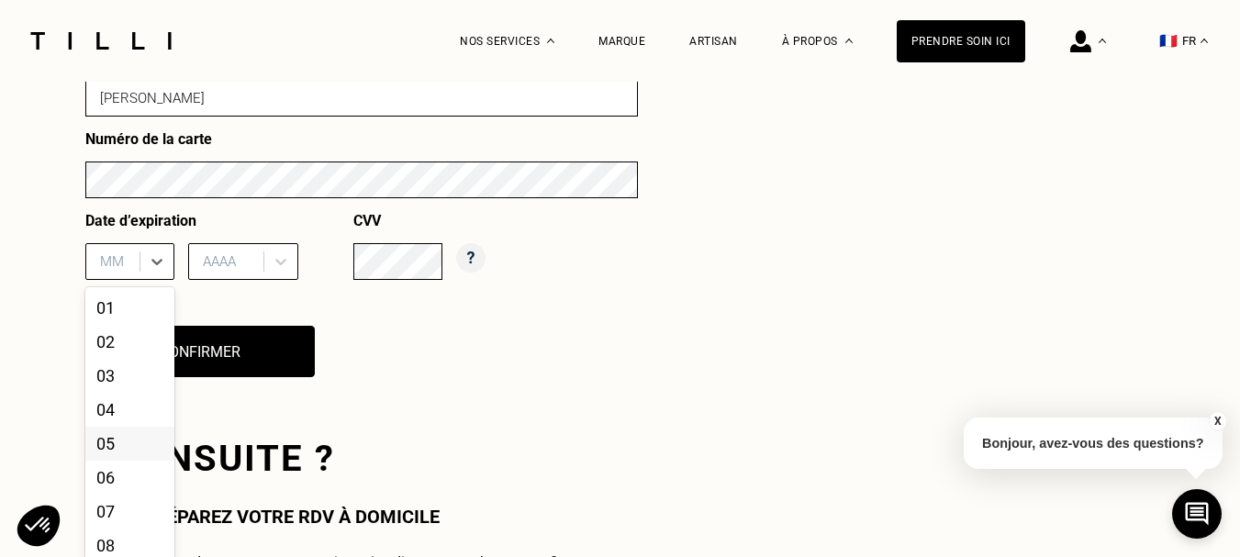
scroll to position [942, 0]
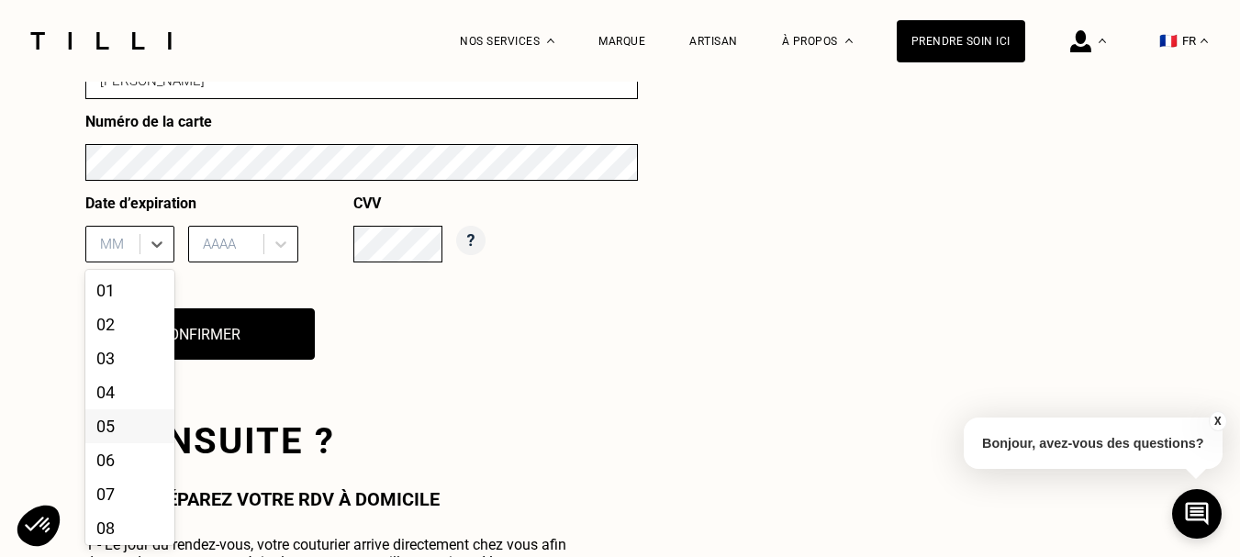
click at [112, 433] on div "05" at bounding box center [129, 426] width 89 height 34
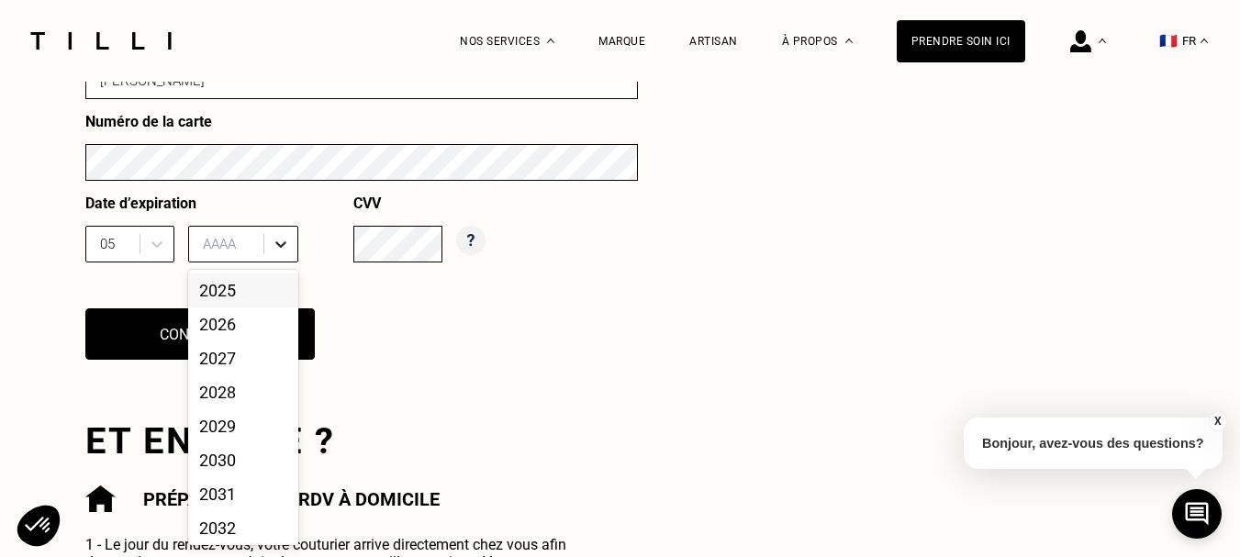
click at [280, 246] on icon at bounding box center [281, 244] width 18 height 18
click at [224, 396] on div "2028" at bounding box center [243, 392] width 110 height 34
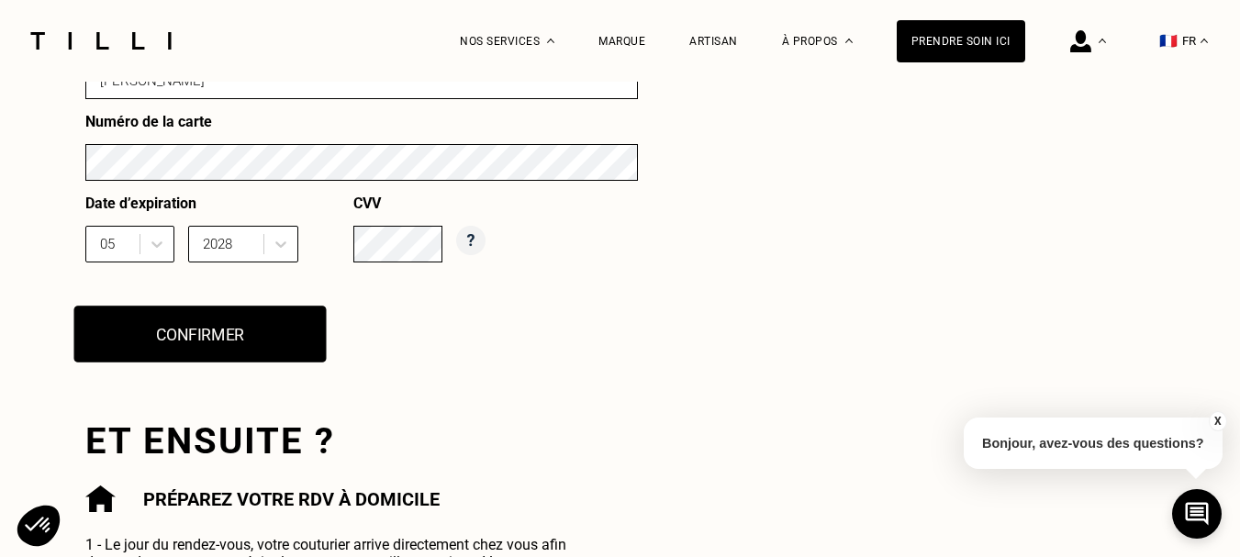
click at [182, 341] on button "Confirmer" at bounding box center [199, 334] width 252 height 57
